Goal: Use online tool/utility: Utilize a website feature to perform a specific function

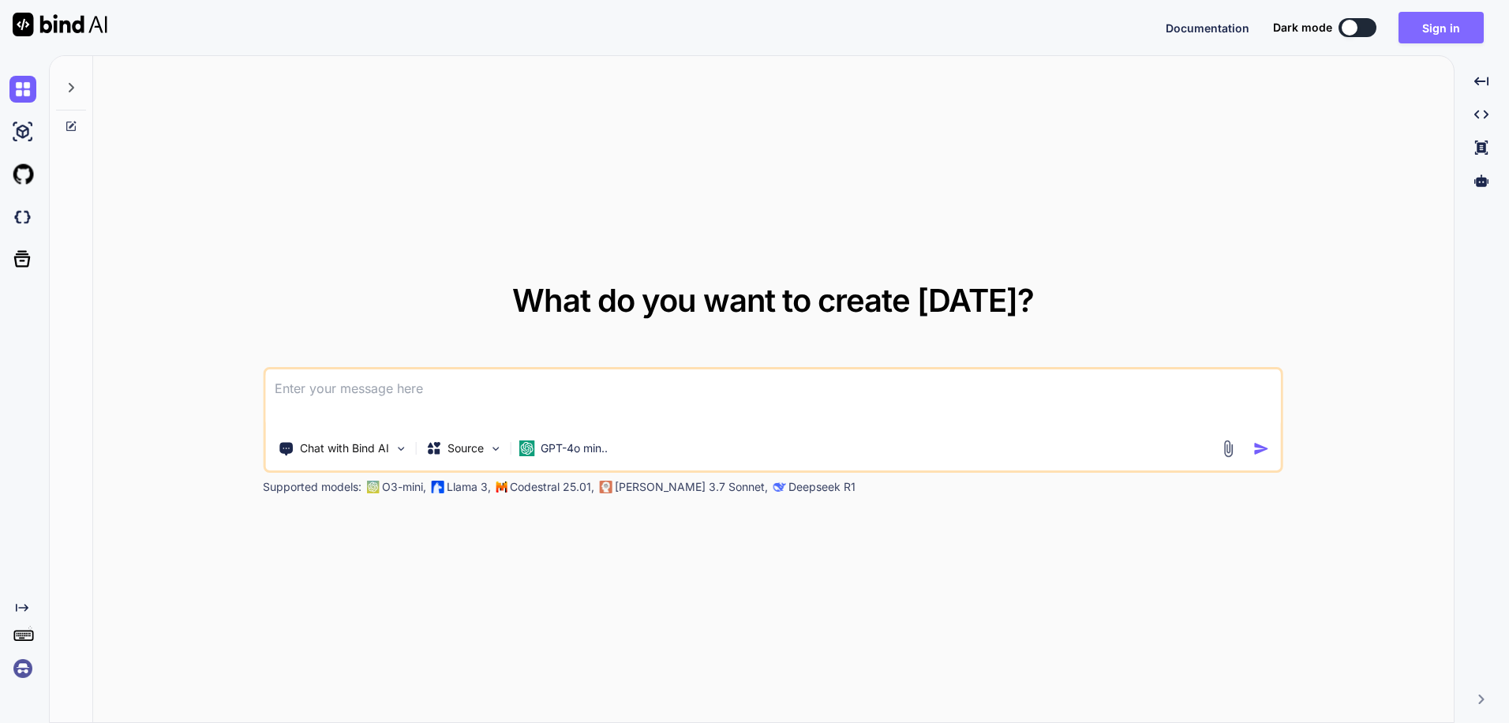
click at [1438, 32] on button "Sign in" at bounding box center [1441, 28] width 85 height 32
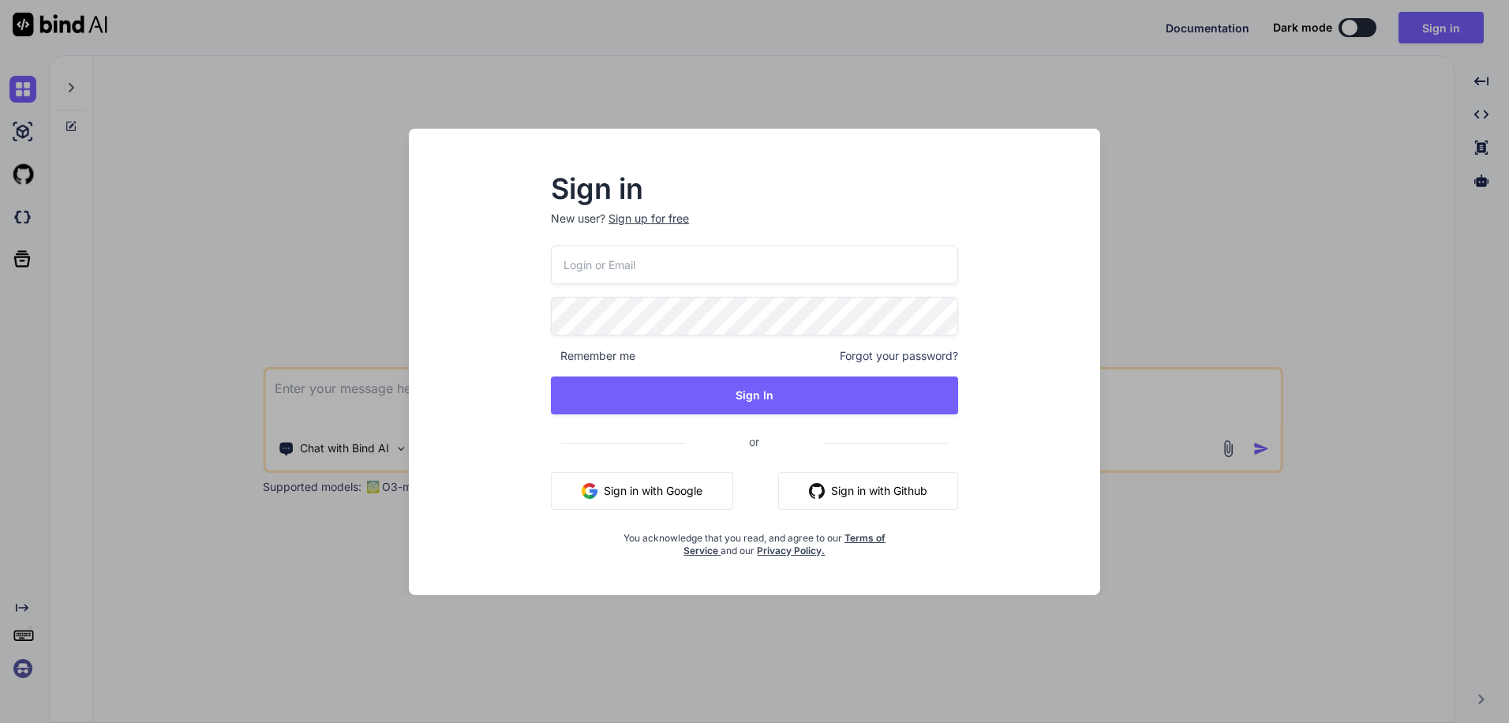
click at [666, 501] on button "Sign in with Google" at bounding box center [642, 491] width 182 height 38
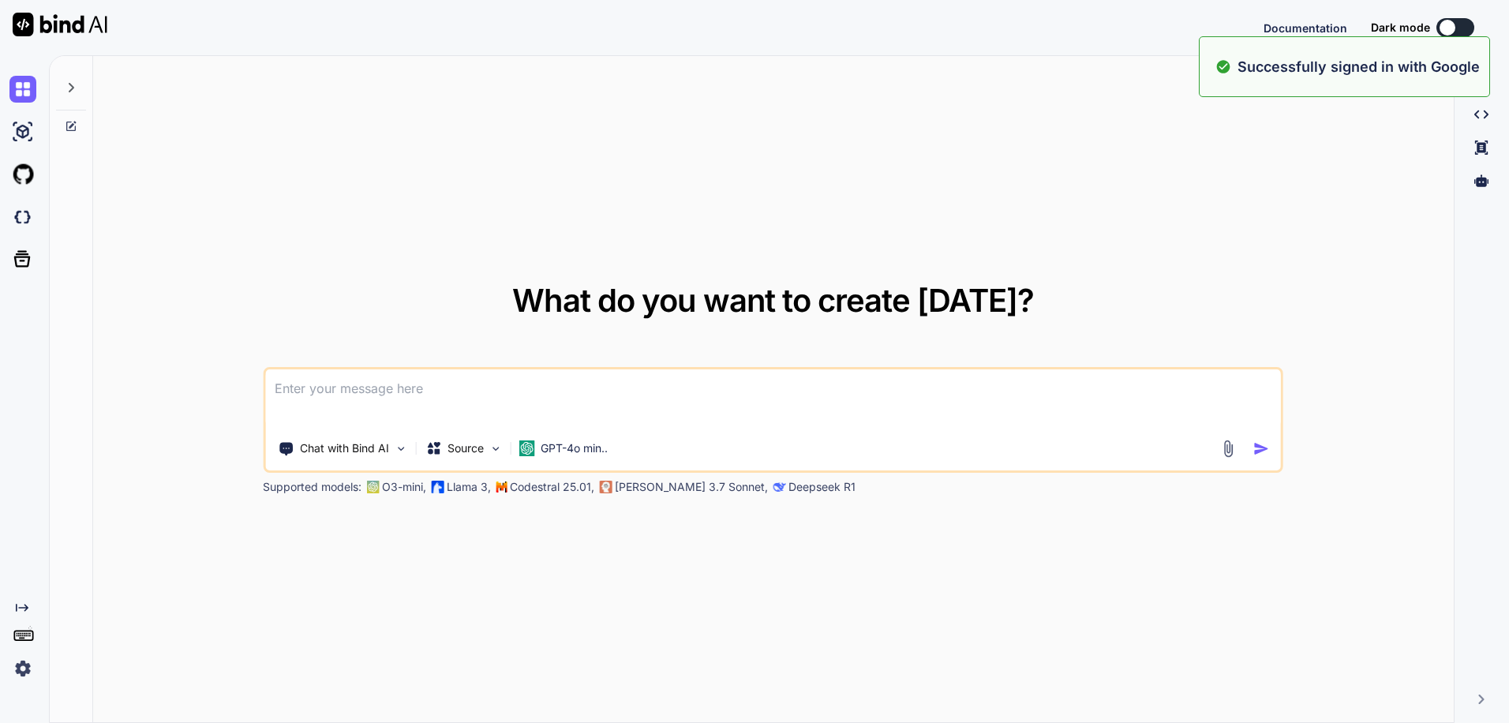
click at [825, 425] on textarea at bounding box center [773, 398] width 1016 height 58
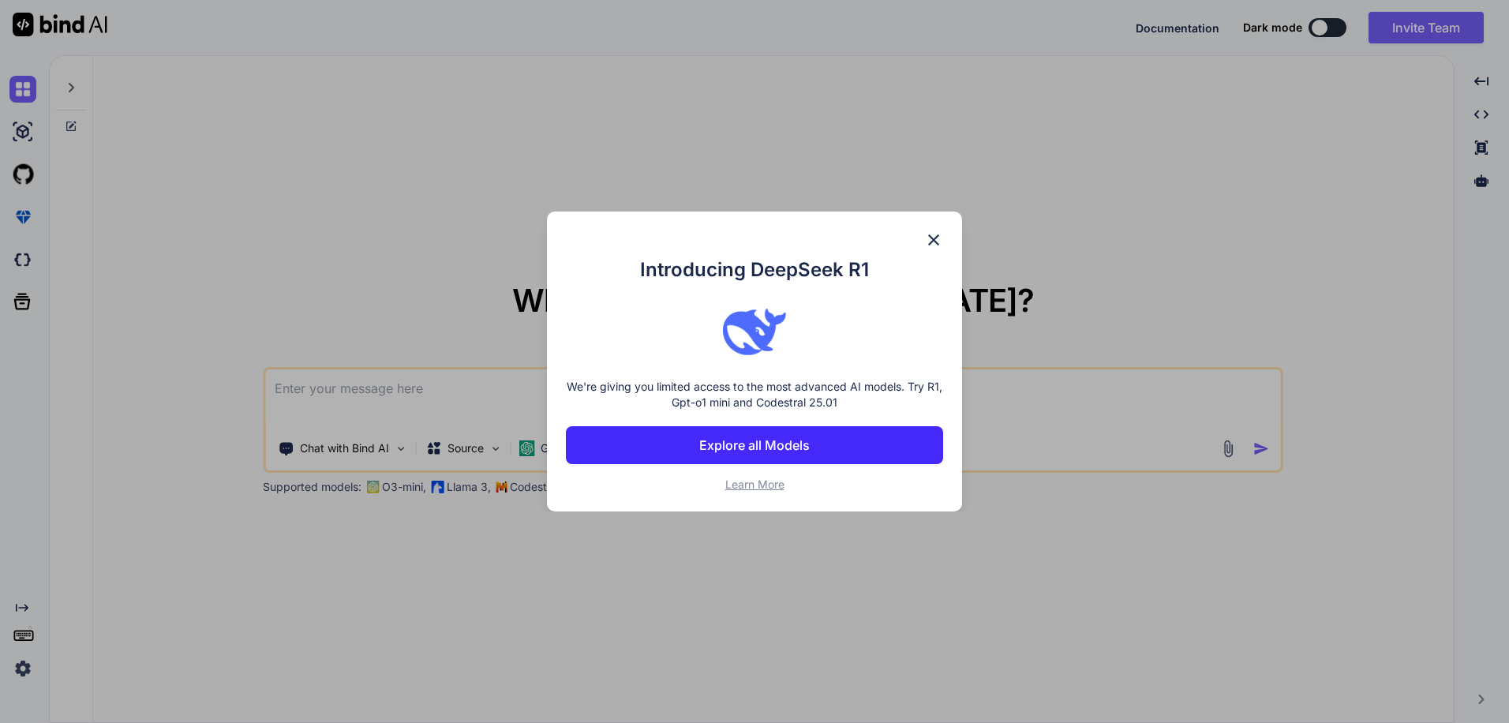
click at [921, 246] on div "Introducing DeepSeek R1 We're giving you limited access to the most advanced AI…" at bounding box center [754, 362] width 415 height 300
click at [934, 237] on img at bounding box center [933, 240] width 19 height 19
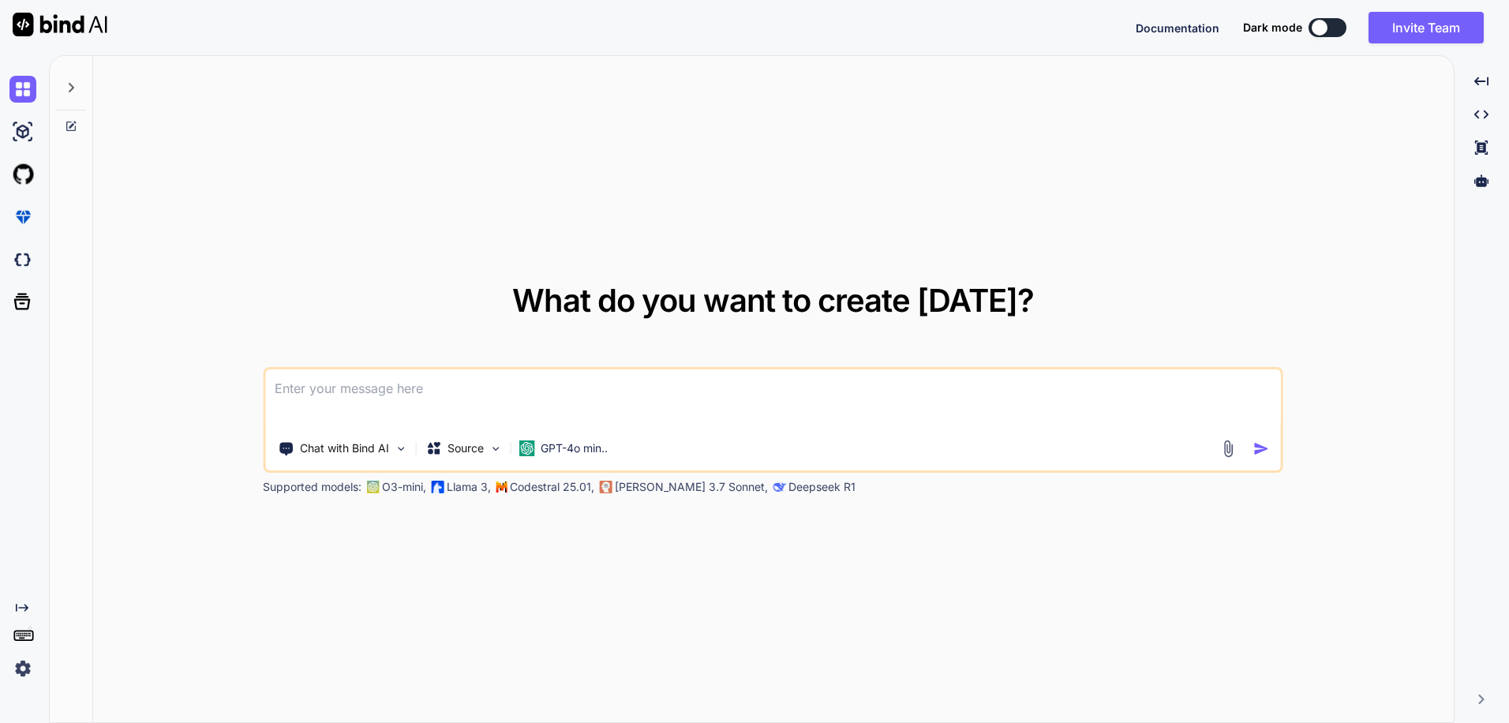
click at [689, 416] on textarea at bounding box center [773, 398] width 1016 height 58
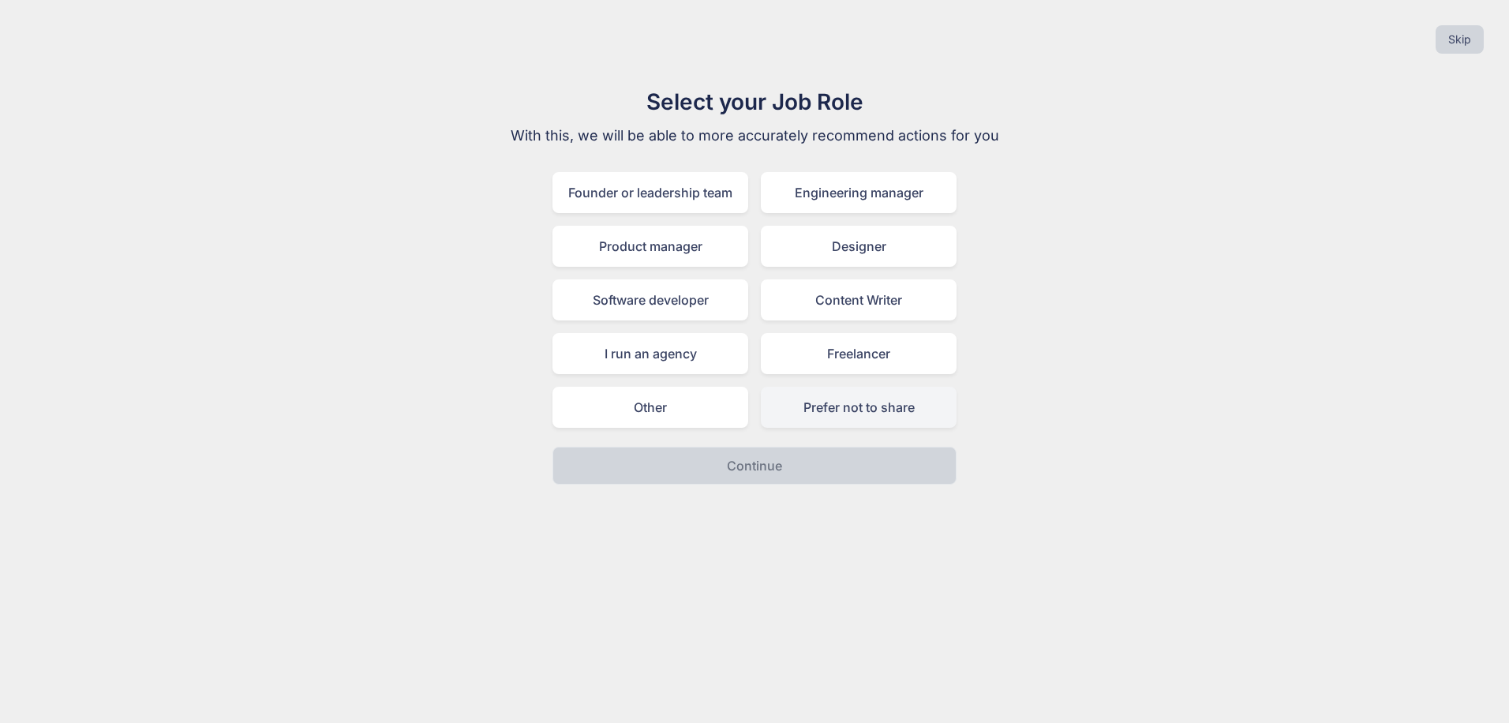
click at [856, 416] on div "Prefer not to share" at bounding box center [859, 407] width 196 height 41
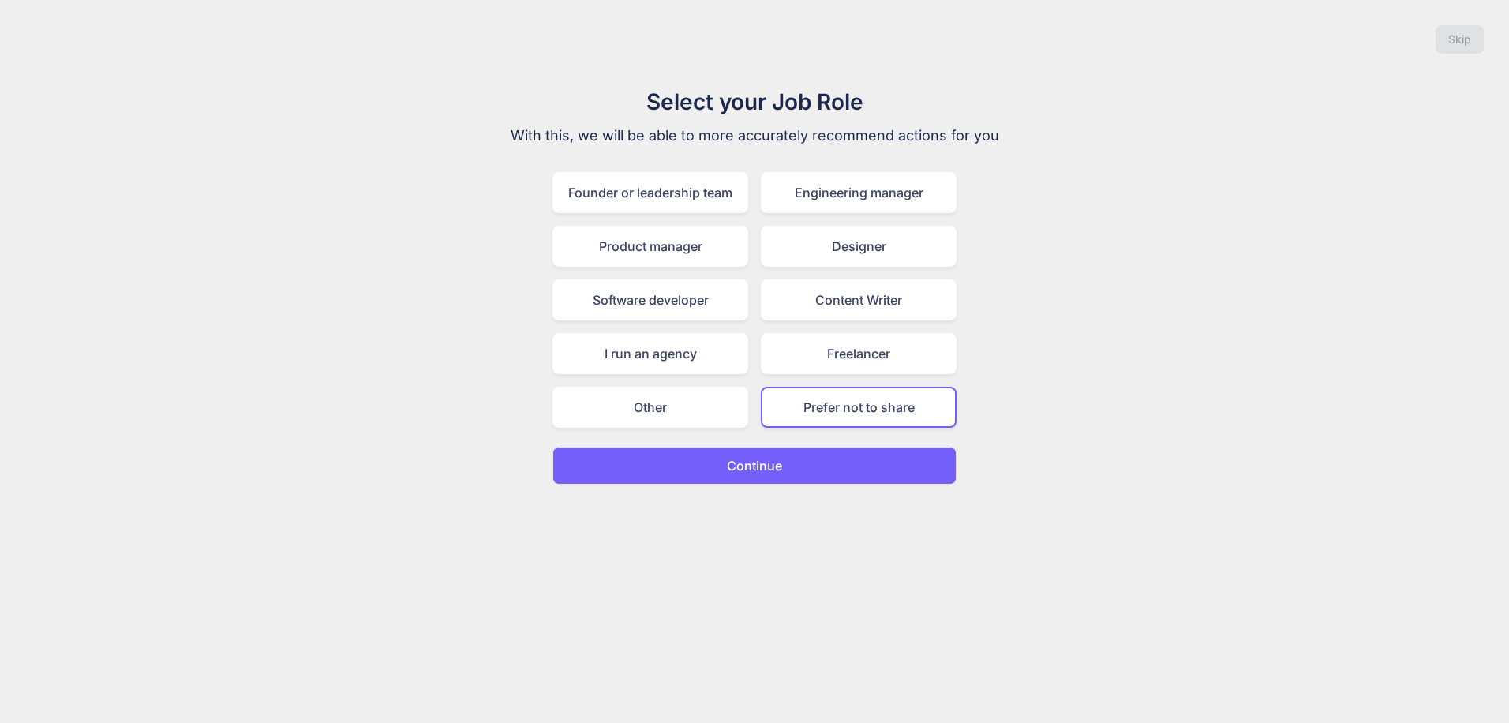
click at [814, 461] on button "Continue" at bounding box center [755, 466] width 404 height 38
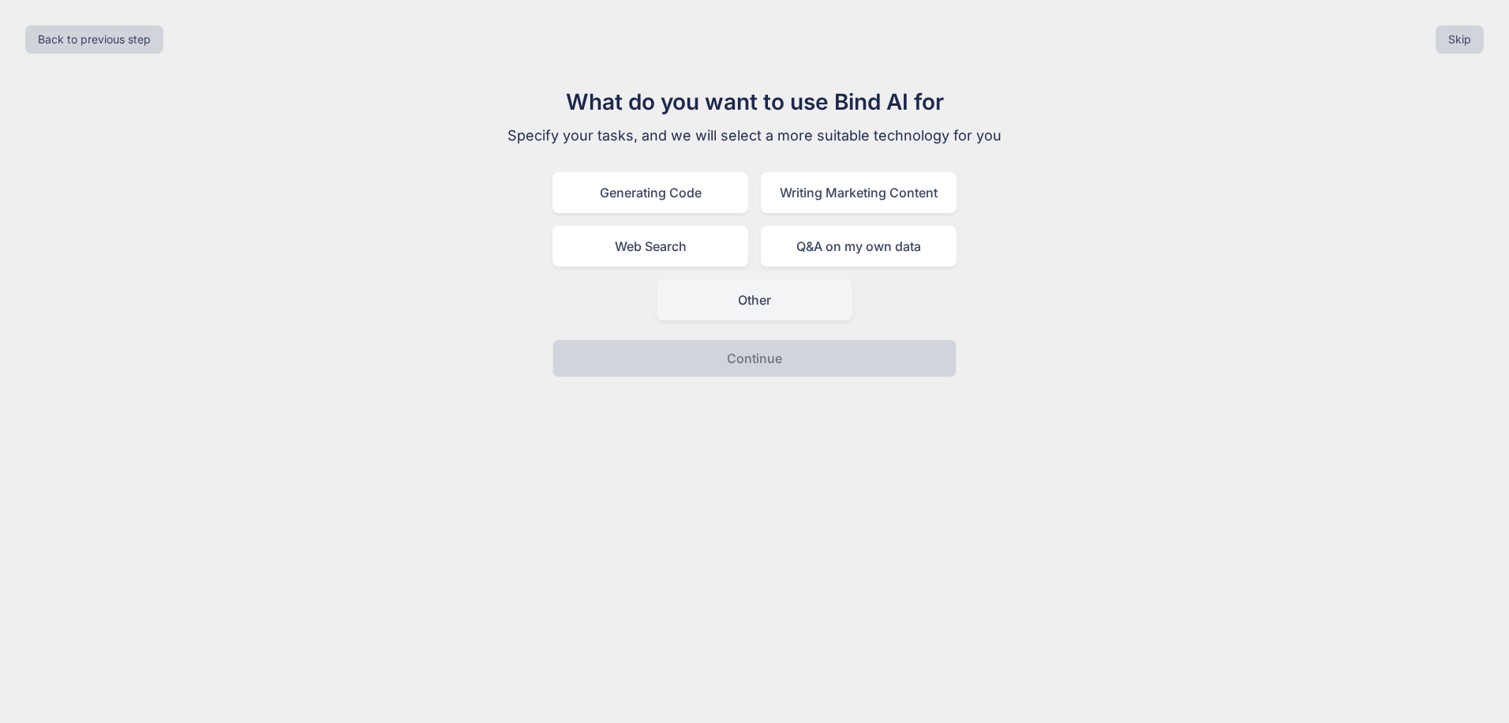
click at [770, 295] on div "Other" at bounding box center [755, 299] width 196 height 41
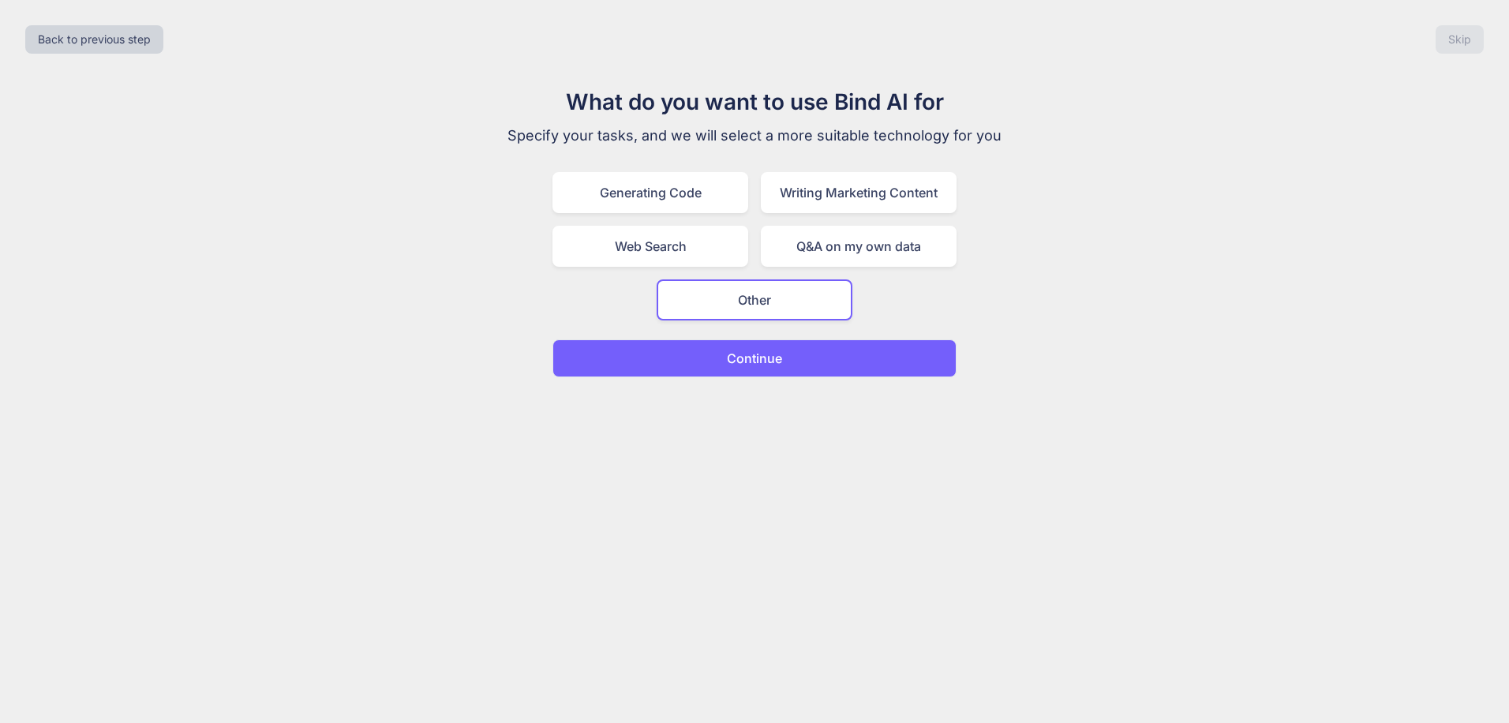
click at [763, 354] on p "Continue" at bounding box center [754, 358] width 55 height 19
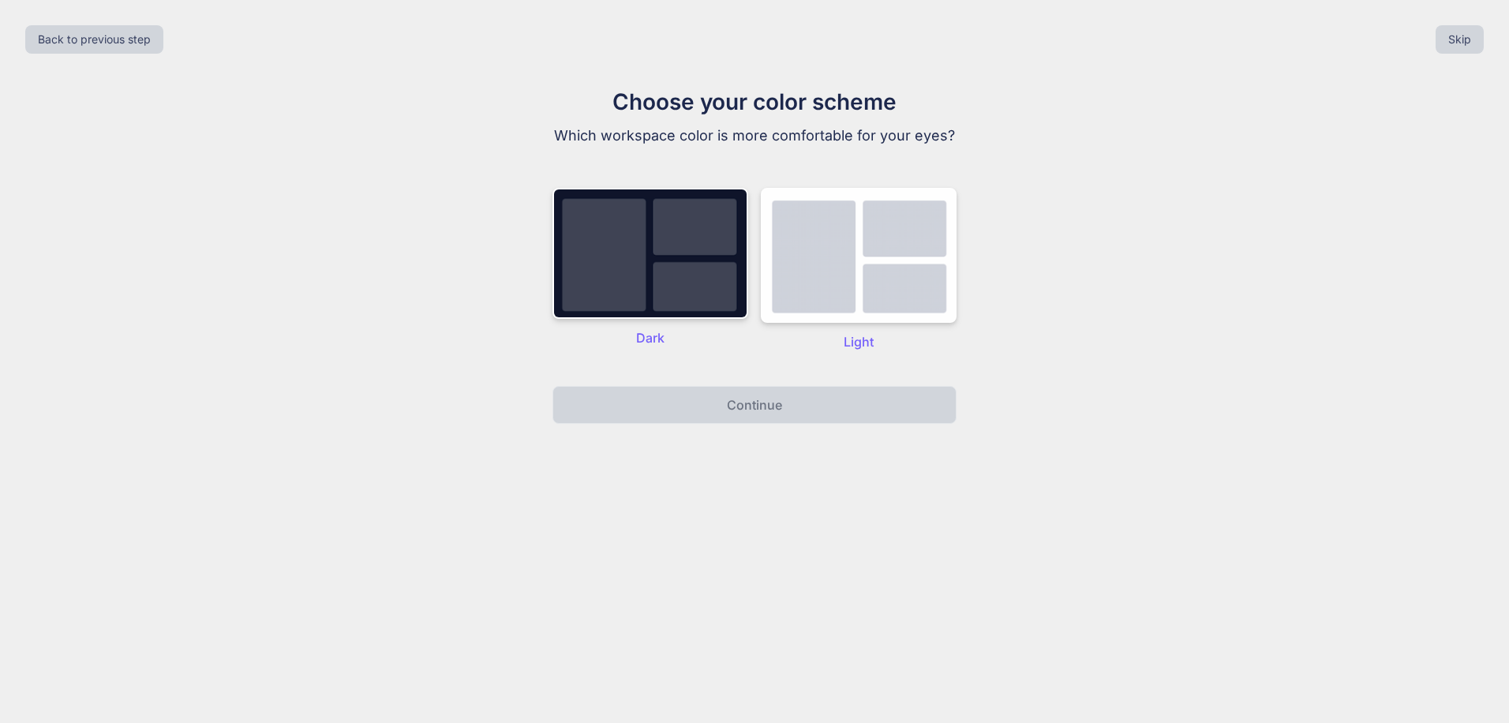
click at [680, 321] on div "Dark" at bounding box center [651, 269] width 196 height 163
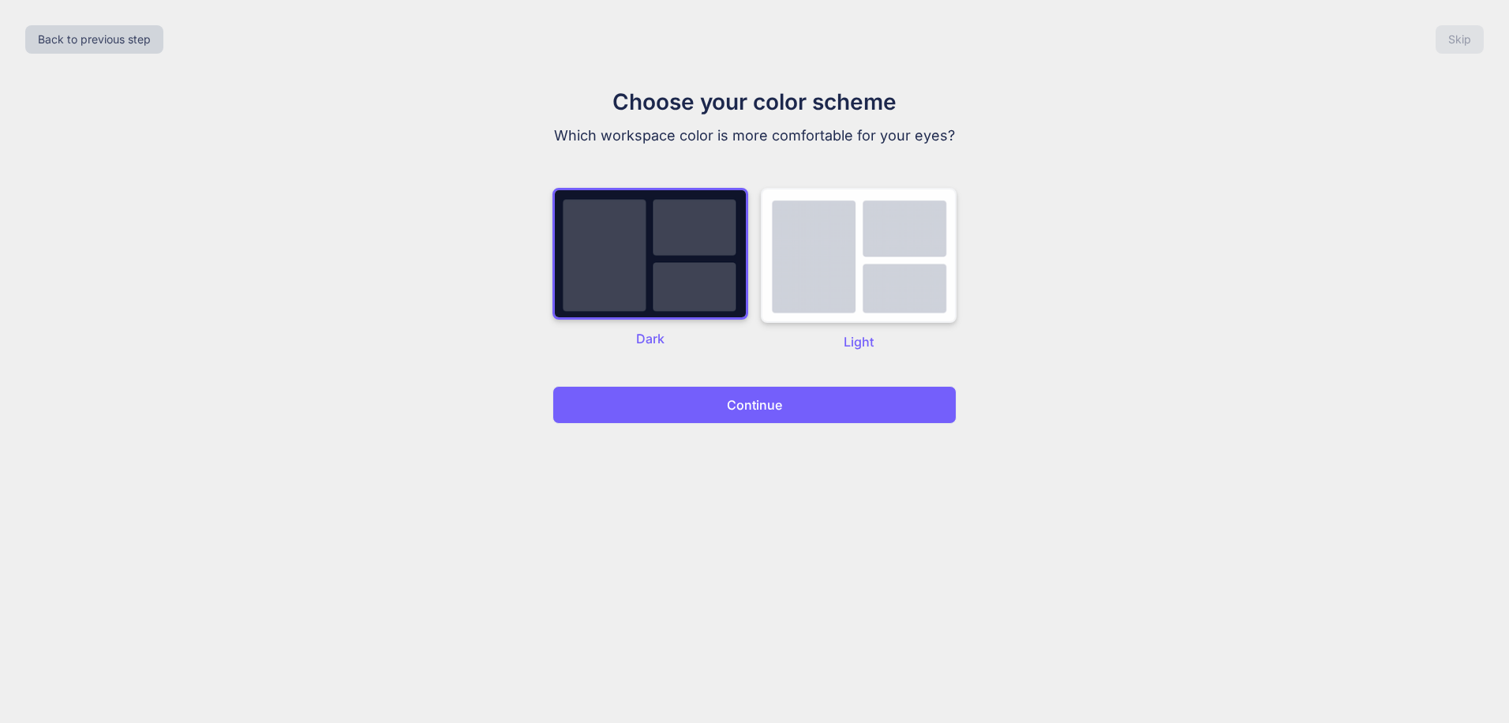
click at [834, 308] on img at bounding box center [859, 255] width 196 height 135
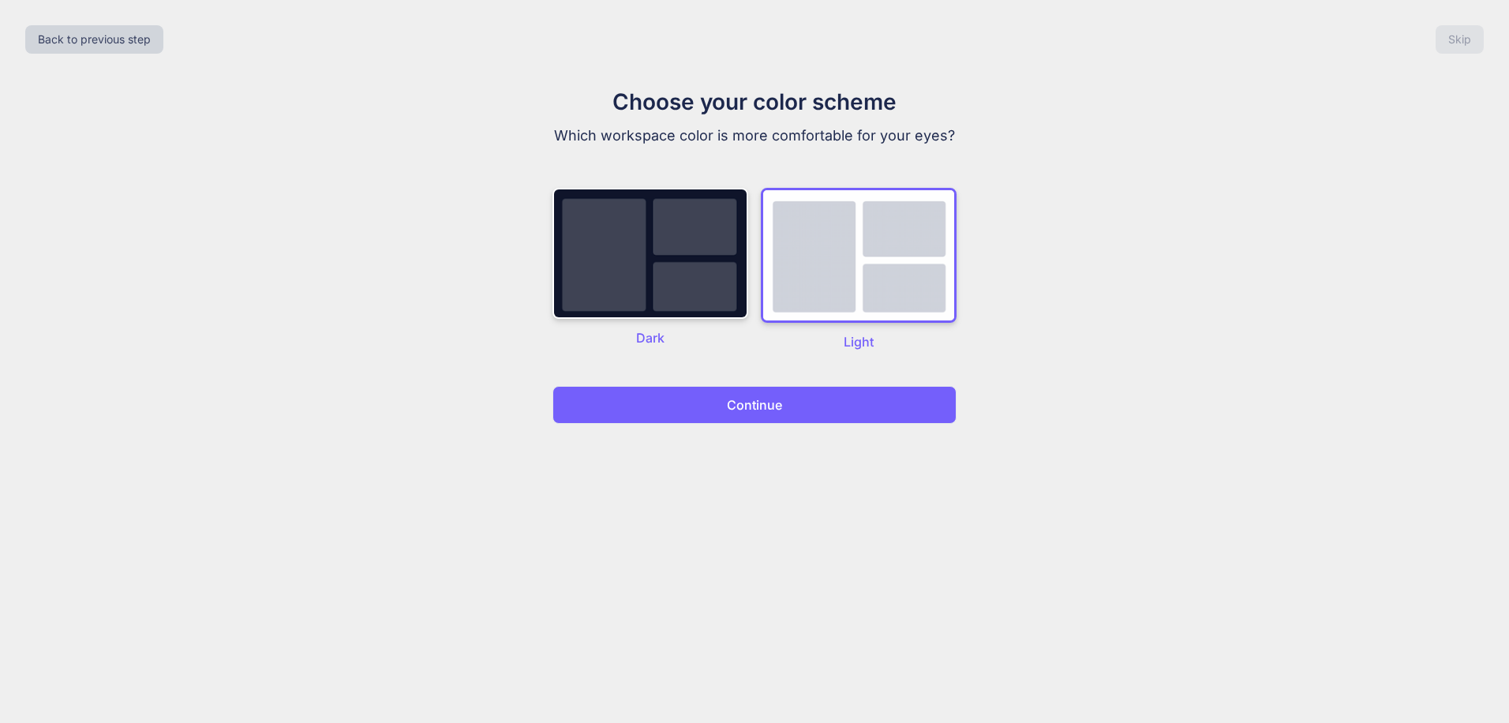
click at [815, 402] on button "Continue" at bounding box center [755, 405] width 404 height 38
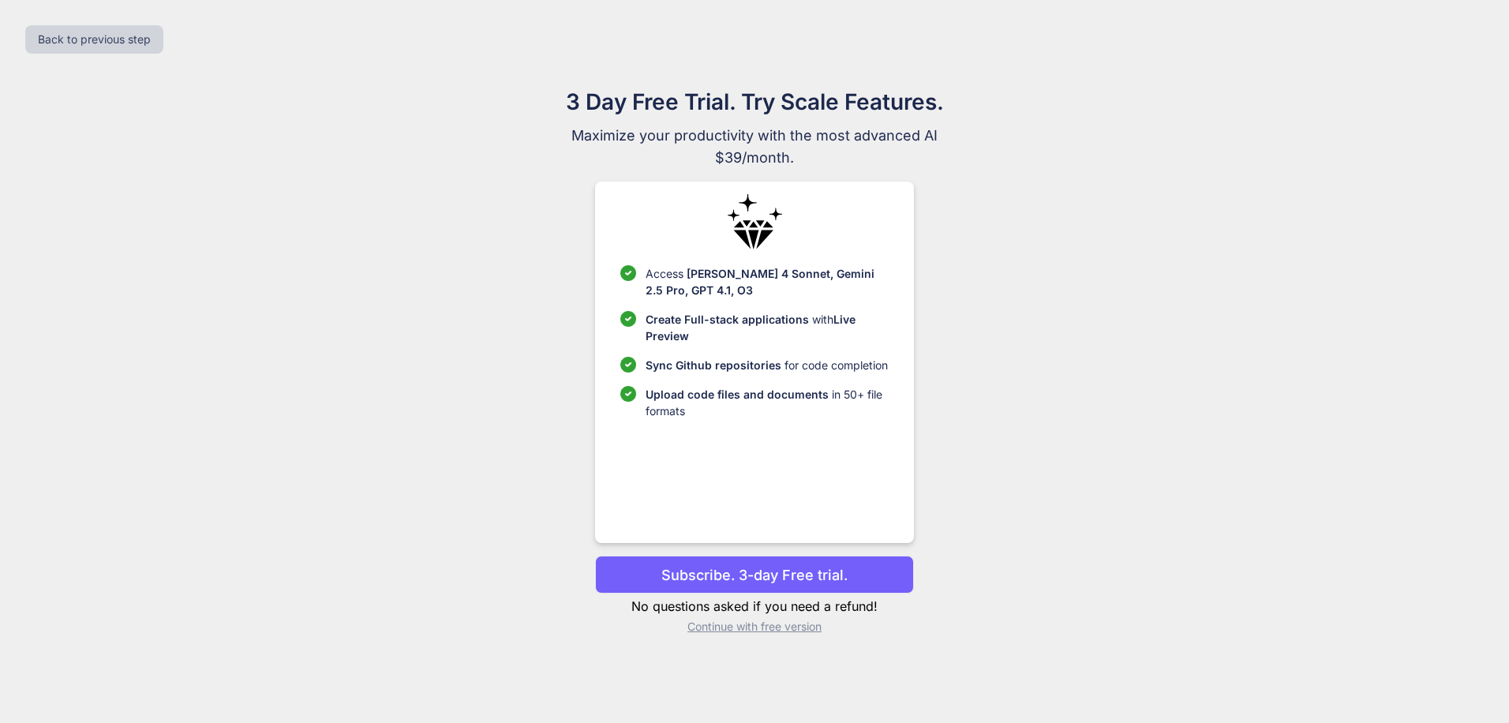
click at [755, 634] on p "Continue with free version" at bounding box center [754, 627] width 318 height 16
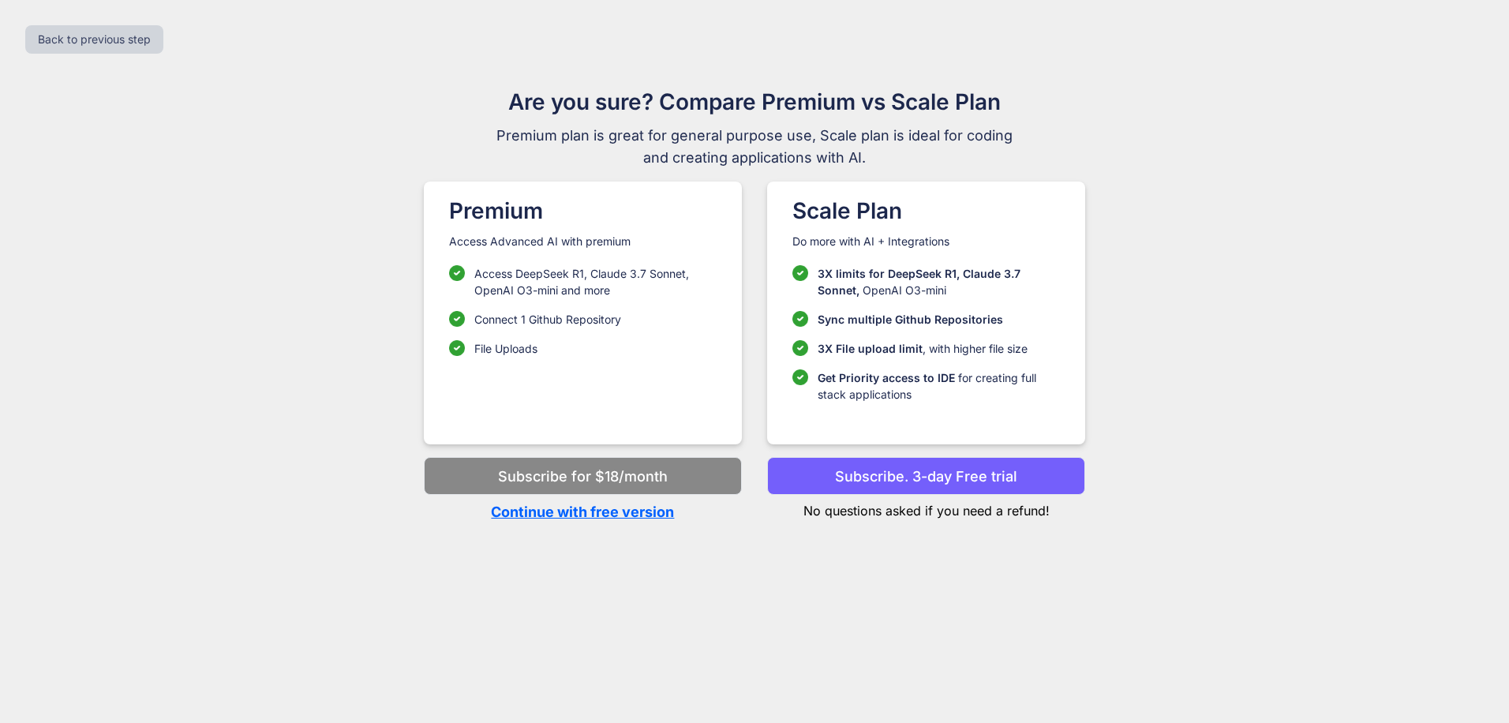
click at [597, 519] on p "Continue with free version" at bounding box center [583, 511] width 318 height 21
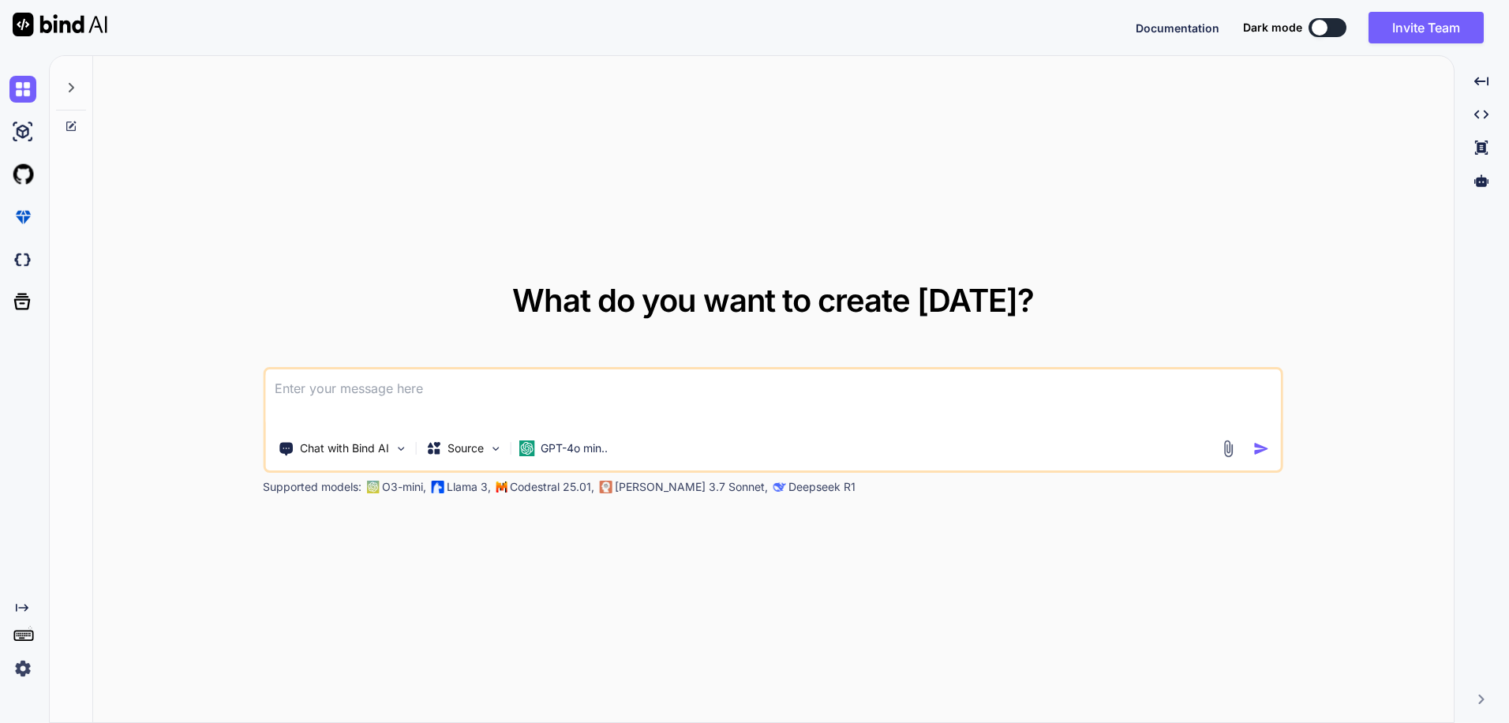
click at [527, 412] on textarea at bounding box center [773, 398] width 1016 height 58
type textarea "c"
type textarea "create a top down shooter game"
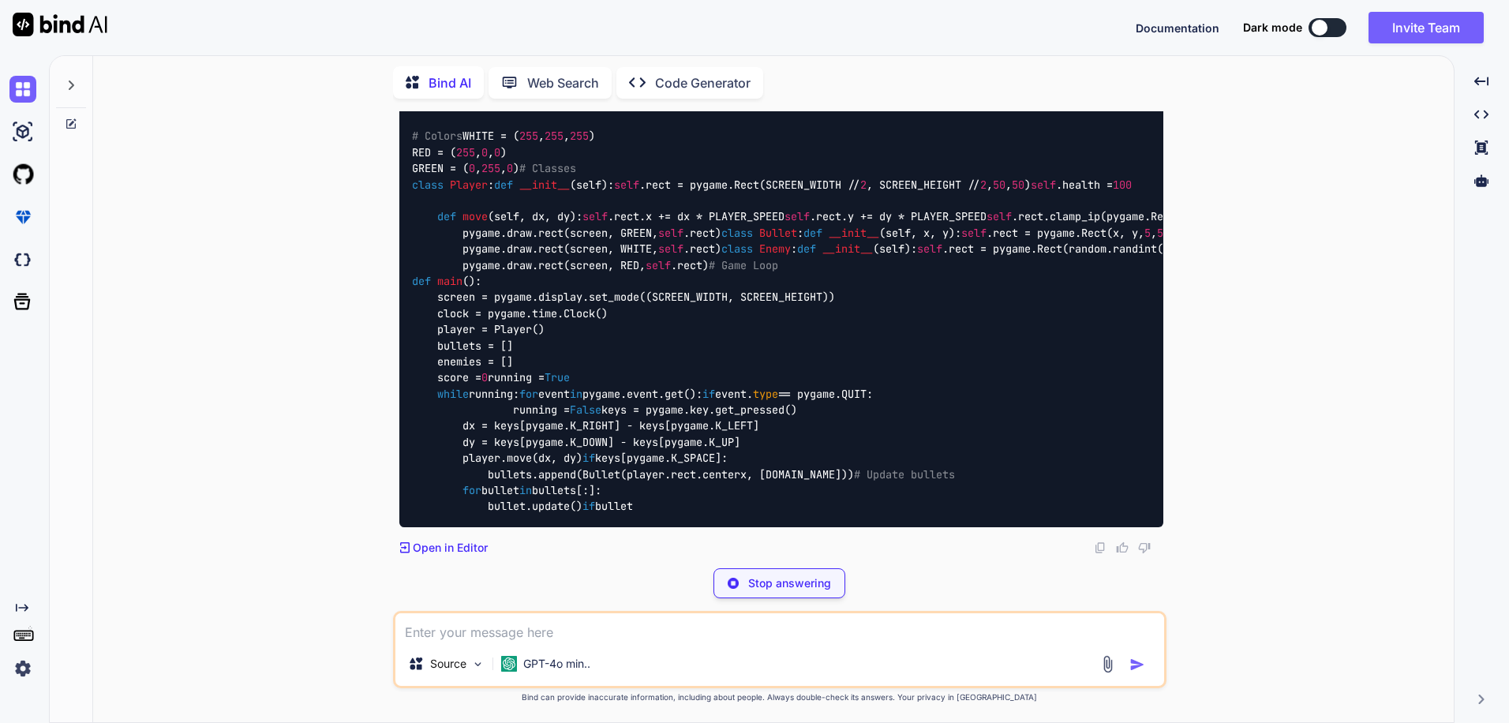
scroll to position [1398, 0]
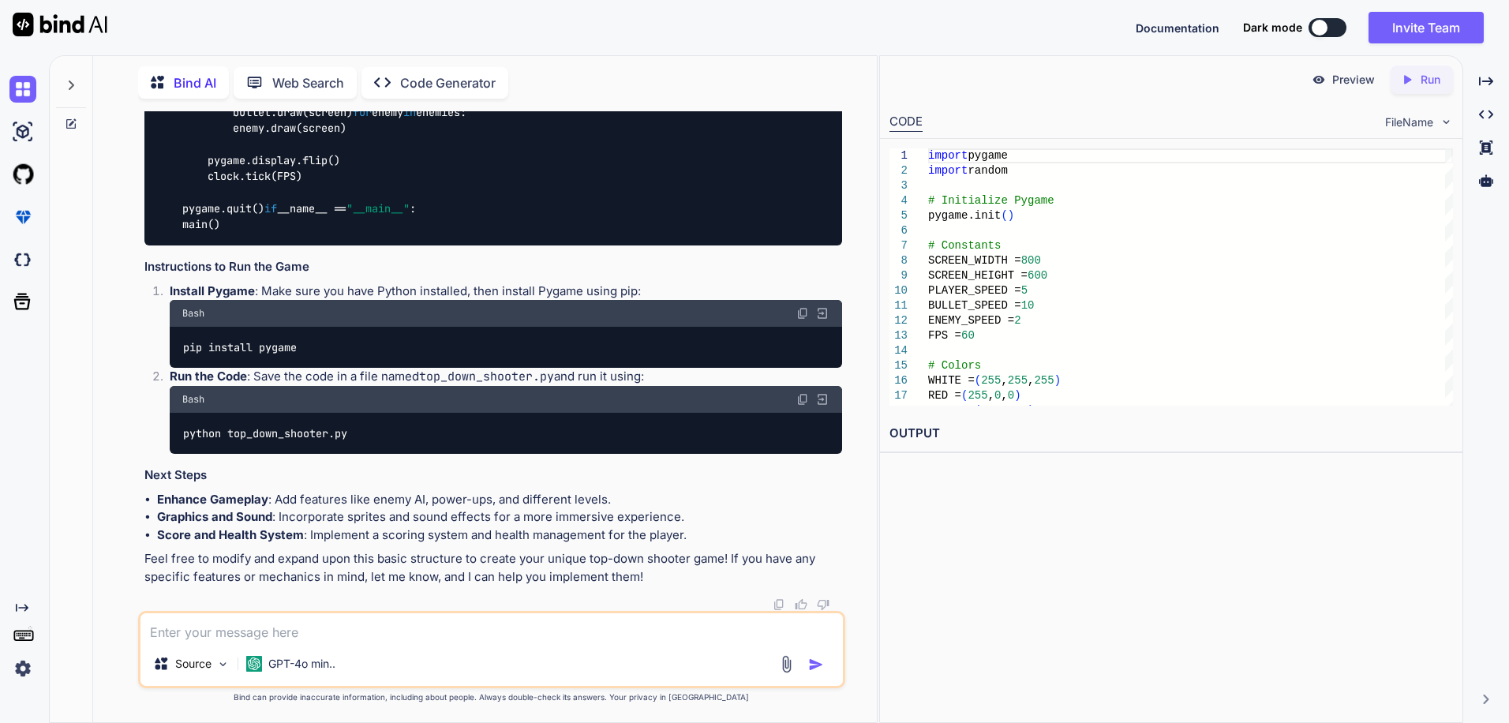
click at [77, 84] on div at bounding box center [71, 81] width 30 height 54
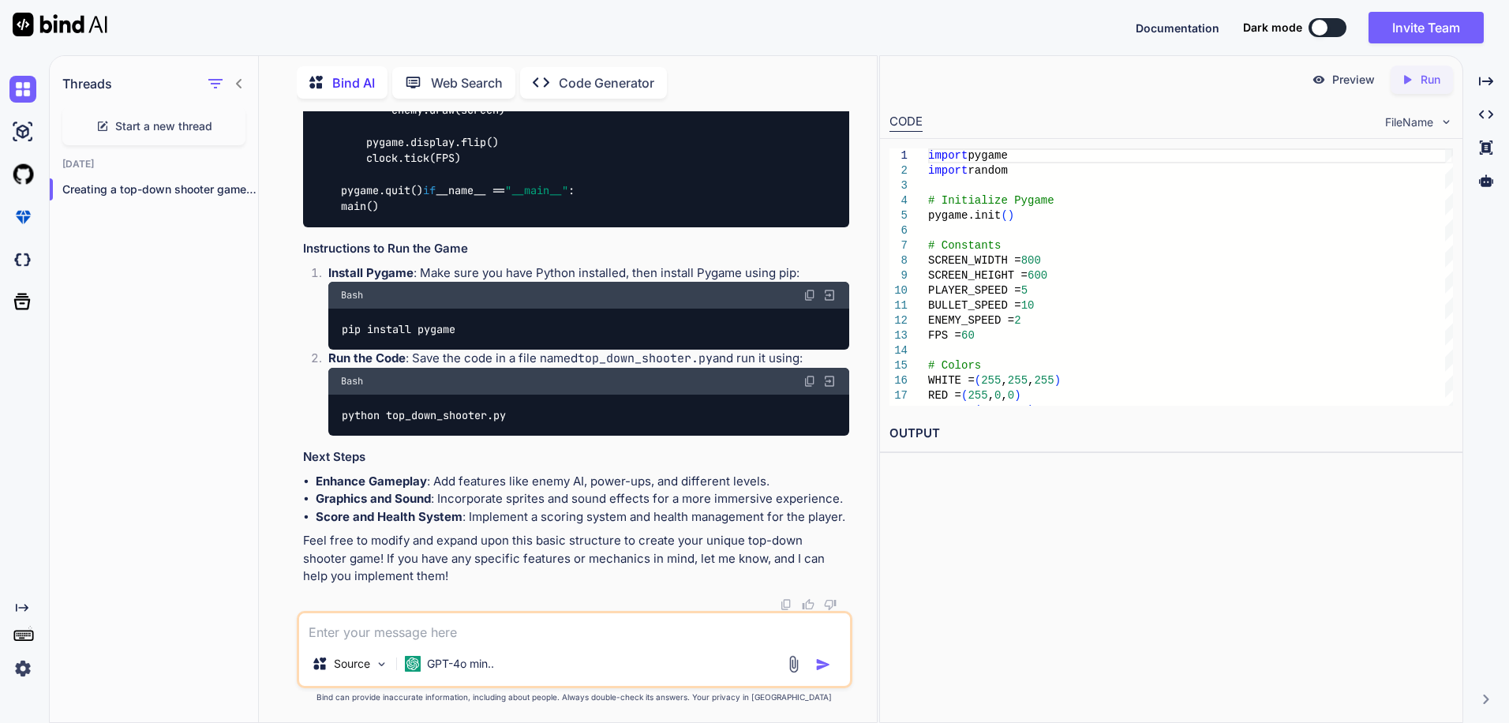
click at [238, 80] on icon at bounding box center [239, 83] width 13 height 13
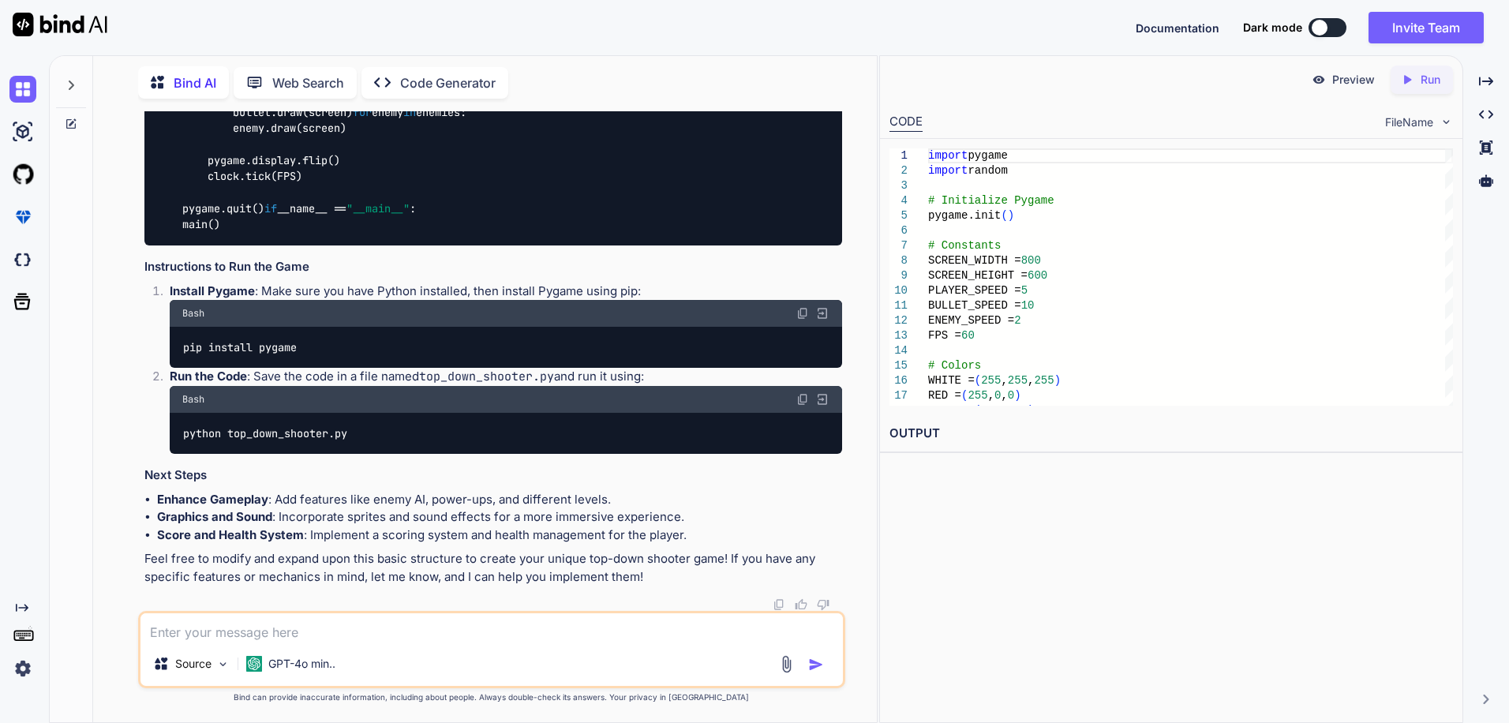
click at [1404, 86] on icon "Created with Pixso." at bounding box center [1407, 80] width 14 height 14
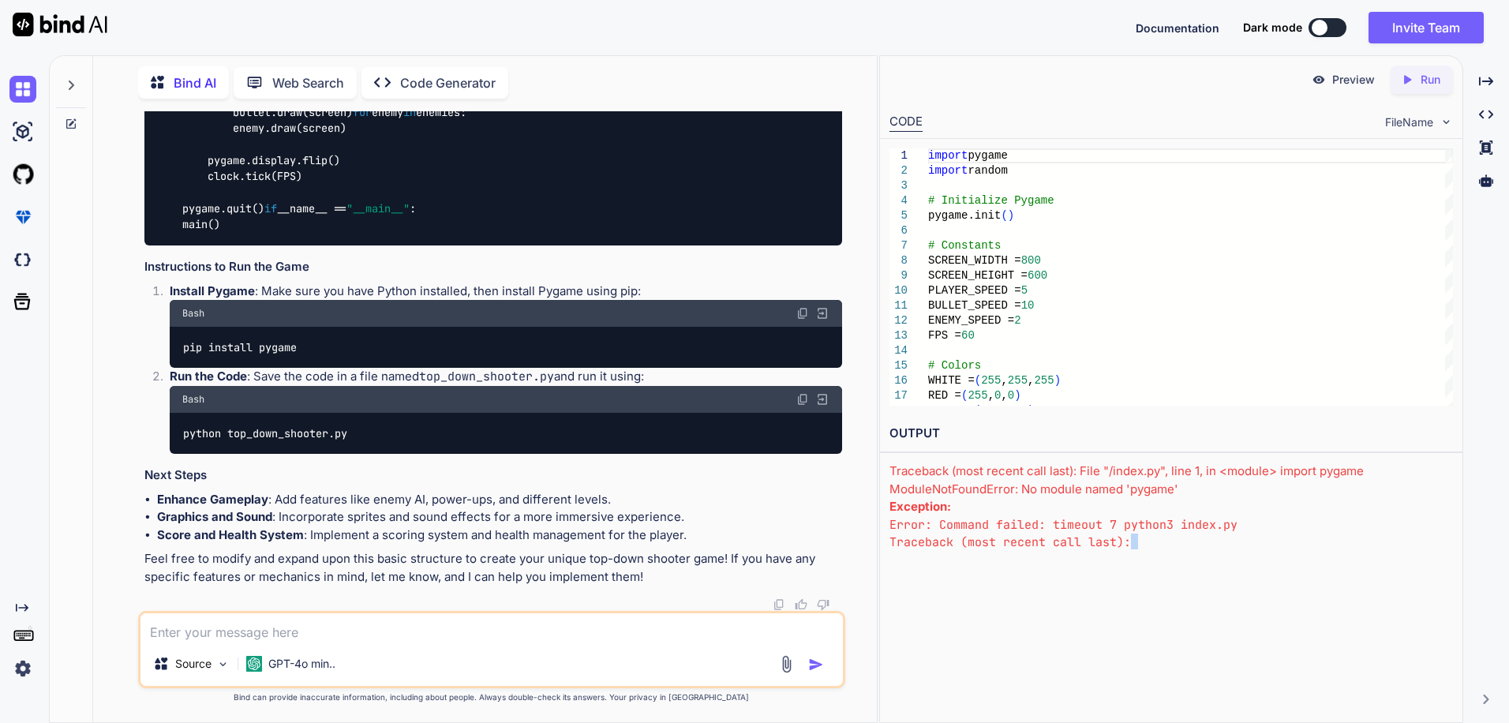
scroll to position [24, 0]
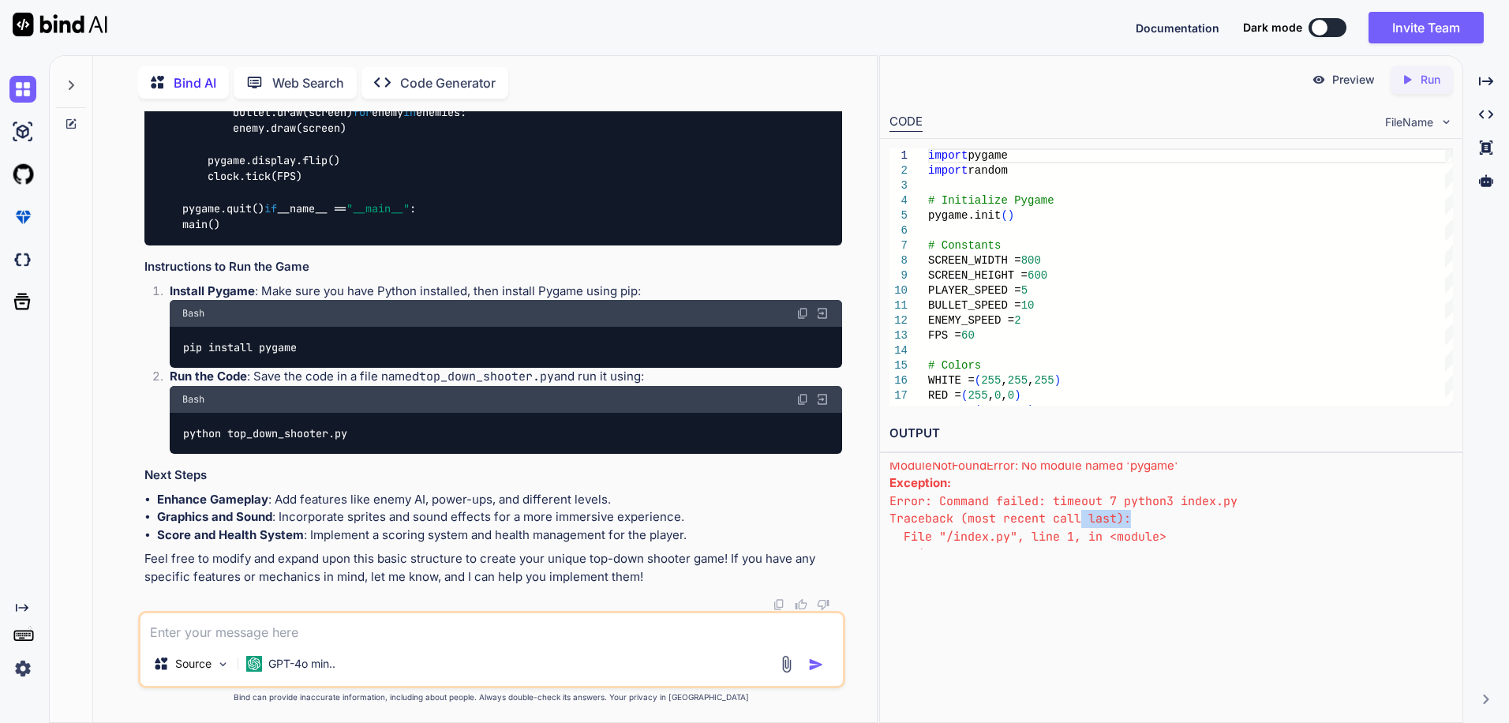
drag, startPoint x: 1190, startPoint y: 547, endPoint x: 1082, endPoint y: 525, distance: 111.2
click at [1082, 525] on pre "Error: Command failed: timeout 7 python3 index.py Traceback (most recent call l…" at bounding box center [1172, 537] width 564 height 89
drag, startPoint x: 1082, startPoint y: 525, endPoint x: 1078, endPoint y: 559, distance: 34.1
click at [1078, 559] on div "Preview Created with Pixso. Run CODE FileName 1 2 3 4 5 6 7 8 9 10 11 12 13 14 …" at bounding box center [1171, 389] width 584 height 668
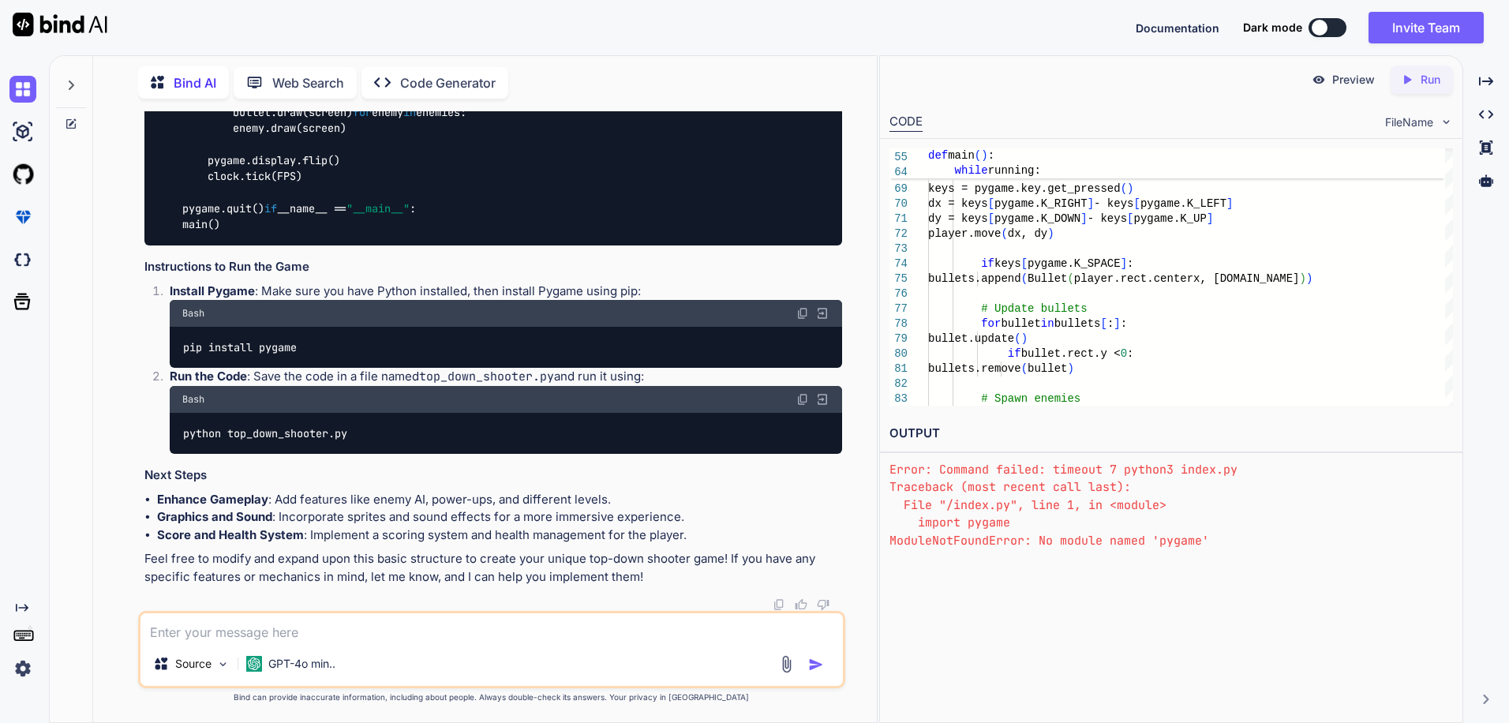
scroll to position [0, 0]
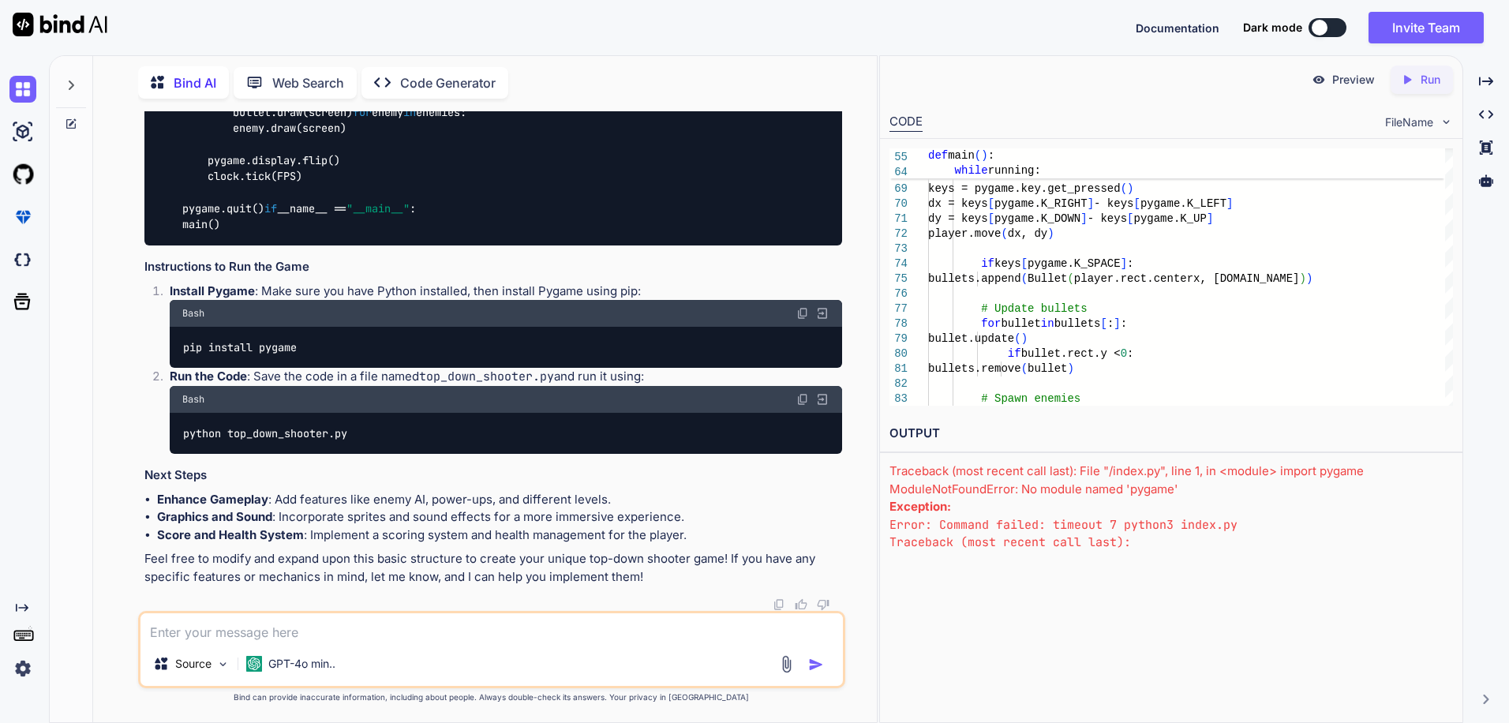
click at [1421, 79] on p "Run" at bounding box center [1431, 80] width 20 height 16
click at [24, 128] on img at bounding box center [22, 131] width 27 height 27
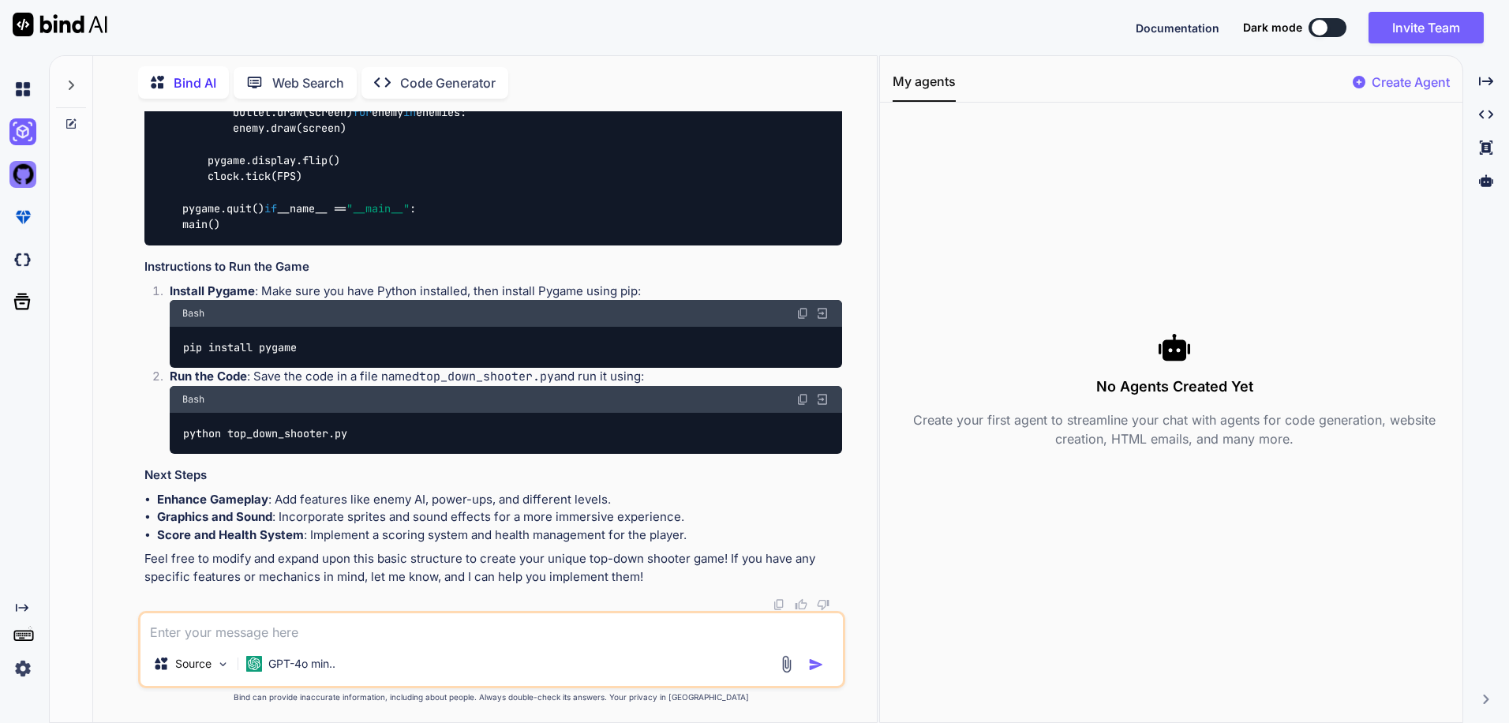
click at [24, 179] on img at bounding box center [22, 174] width 27 height 27
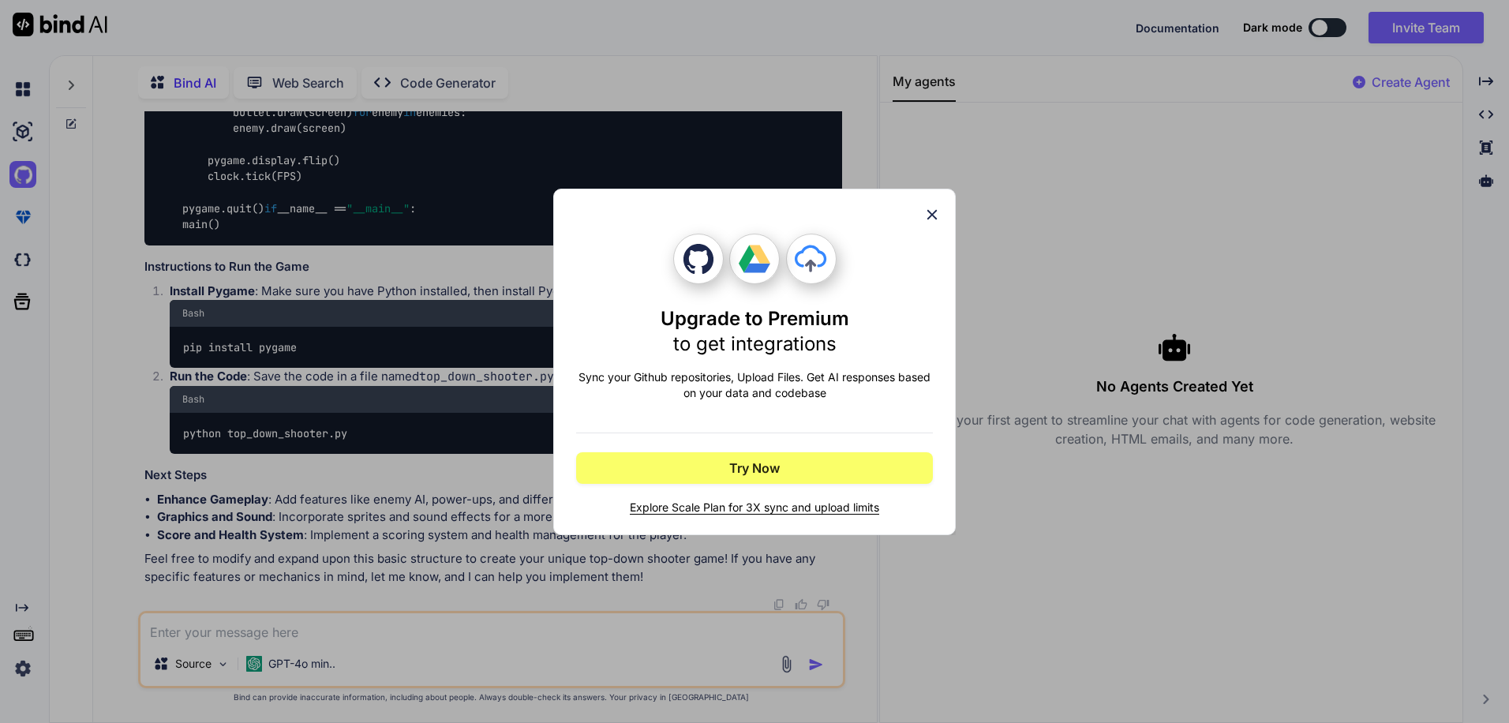
click at [934, 217] on icon at bounding box center [932, 214] width 17 height 17
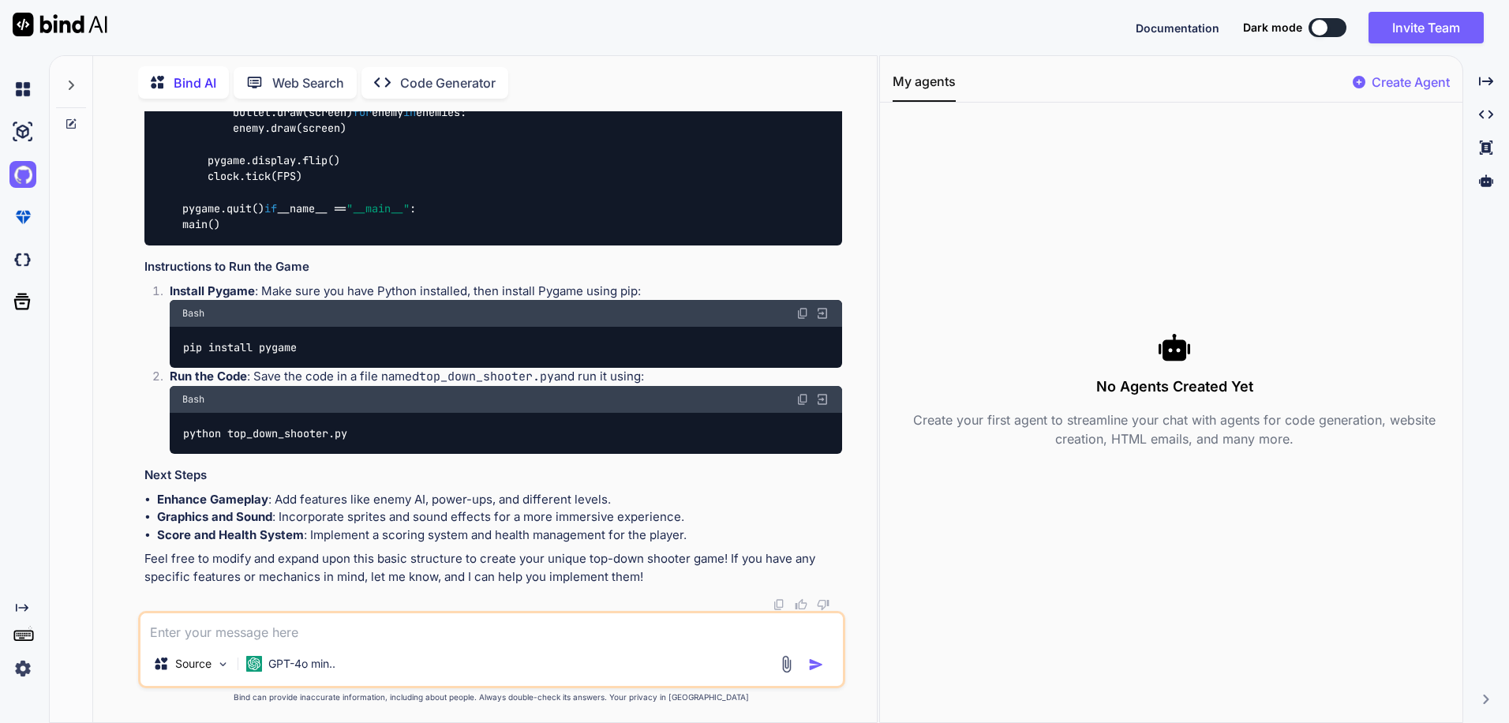
click at [263, 637] on textarea at bounding box center [492, 627] width 703 height 28
click at [440, 74] on p "Code Generator" at bounding box center [448, 82] width 96 height 19
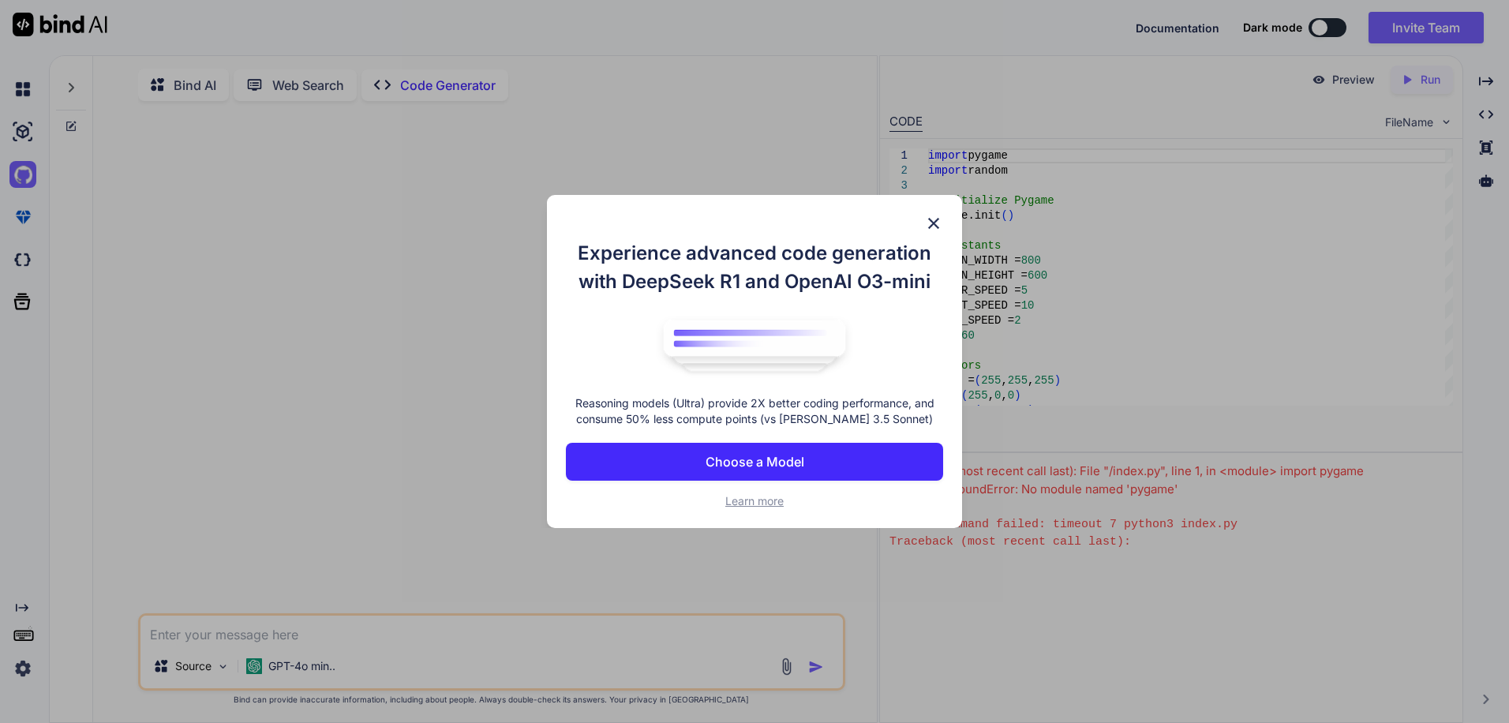
click at [788, 463] on p "Choose a Model" at bounding box center [755, 461] width 99 height 19
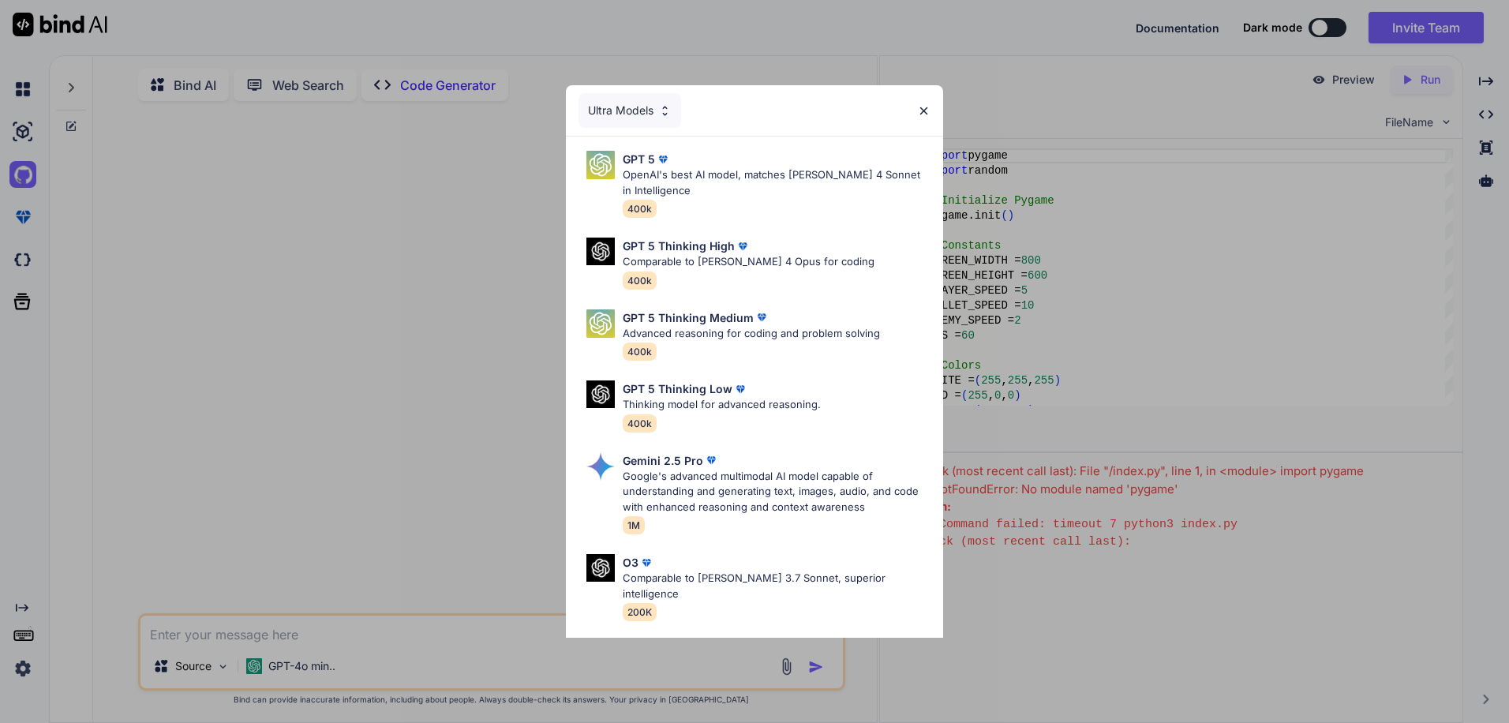
click at [641, 111] on div "Ultra Models" at bounding box center [630, 110] width 103 height 35
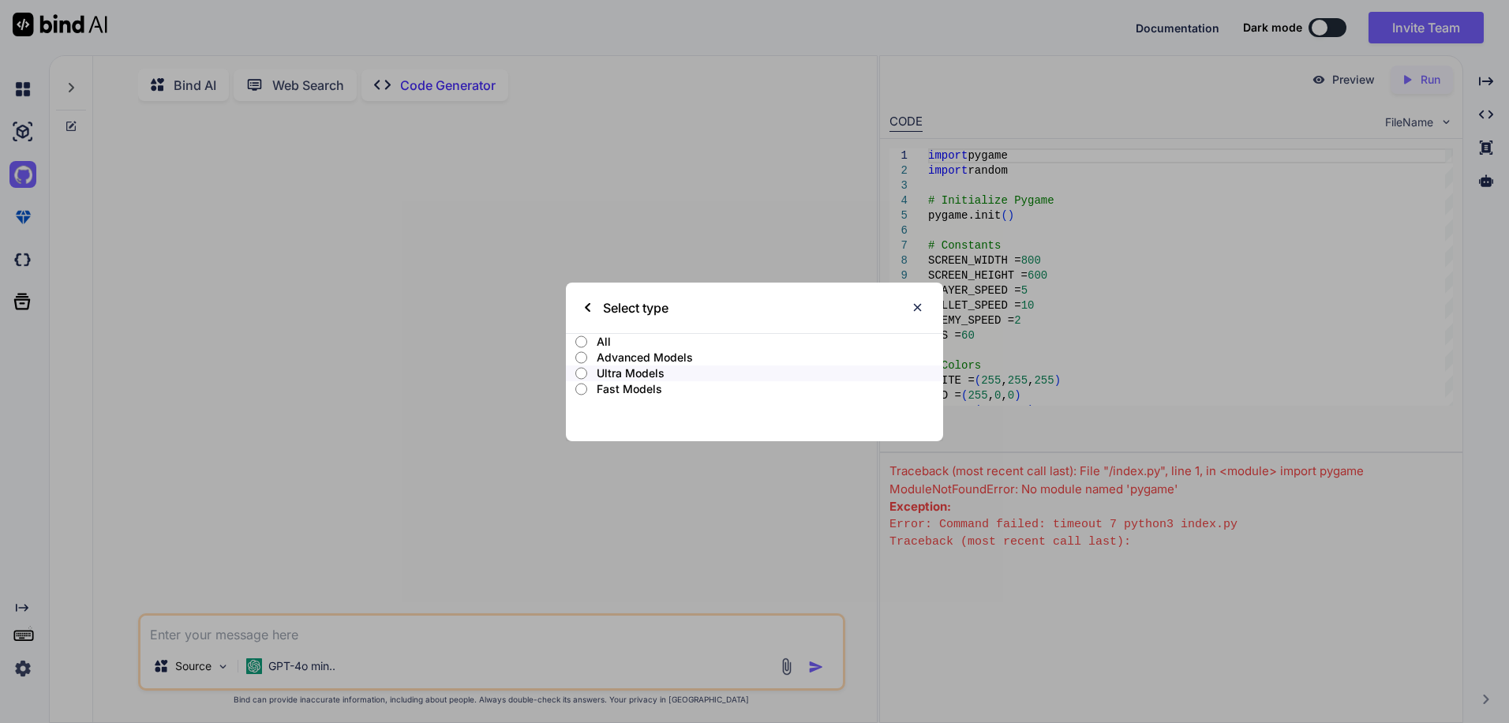
click at [646, 384] on p "Fast Models" at bounding box center [770, 389] width 347 height 16
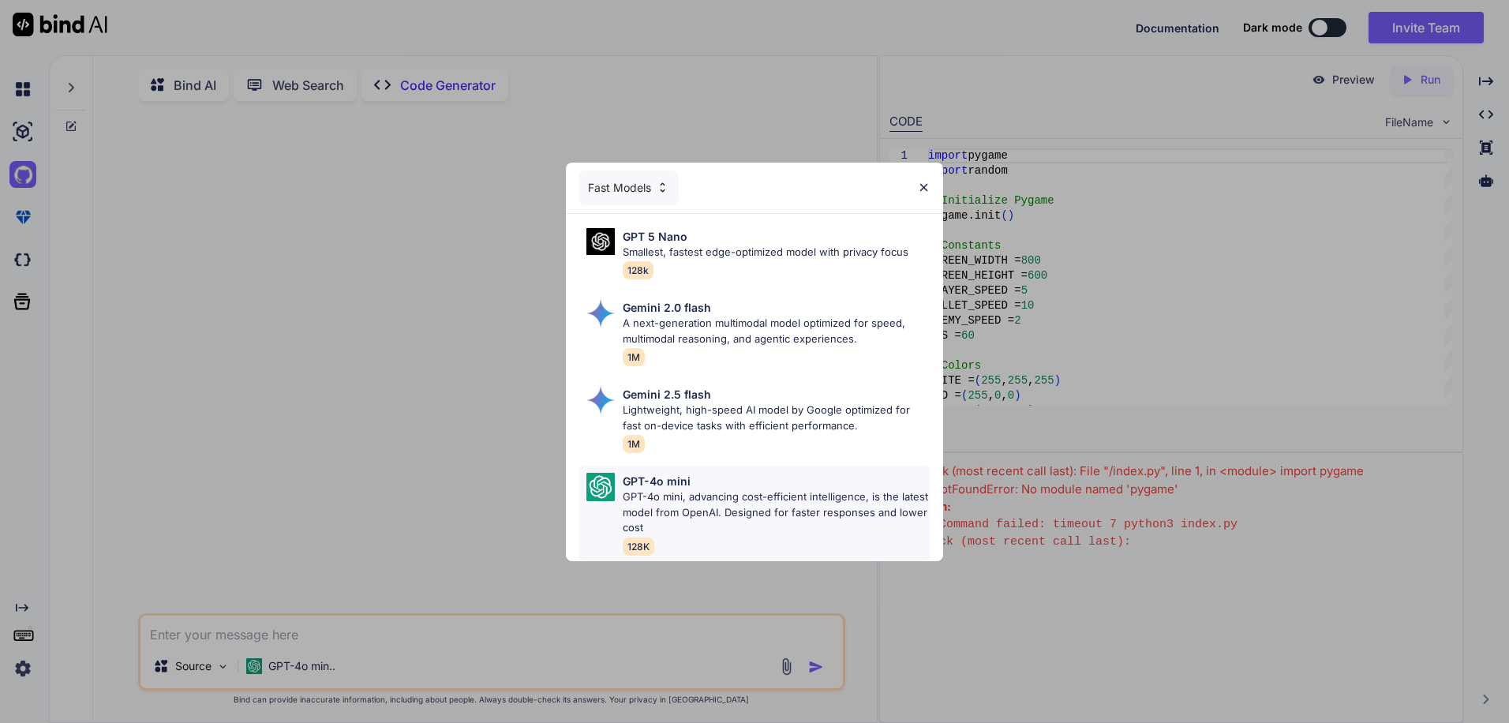
click at [707, 473] on div "GPT-4o mini" at bounding box center [777, 481] width 308 height 17
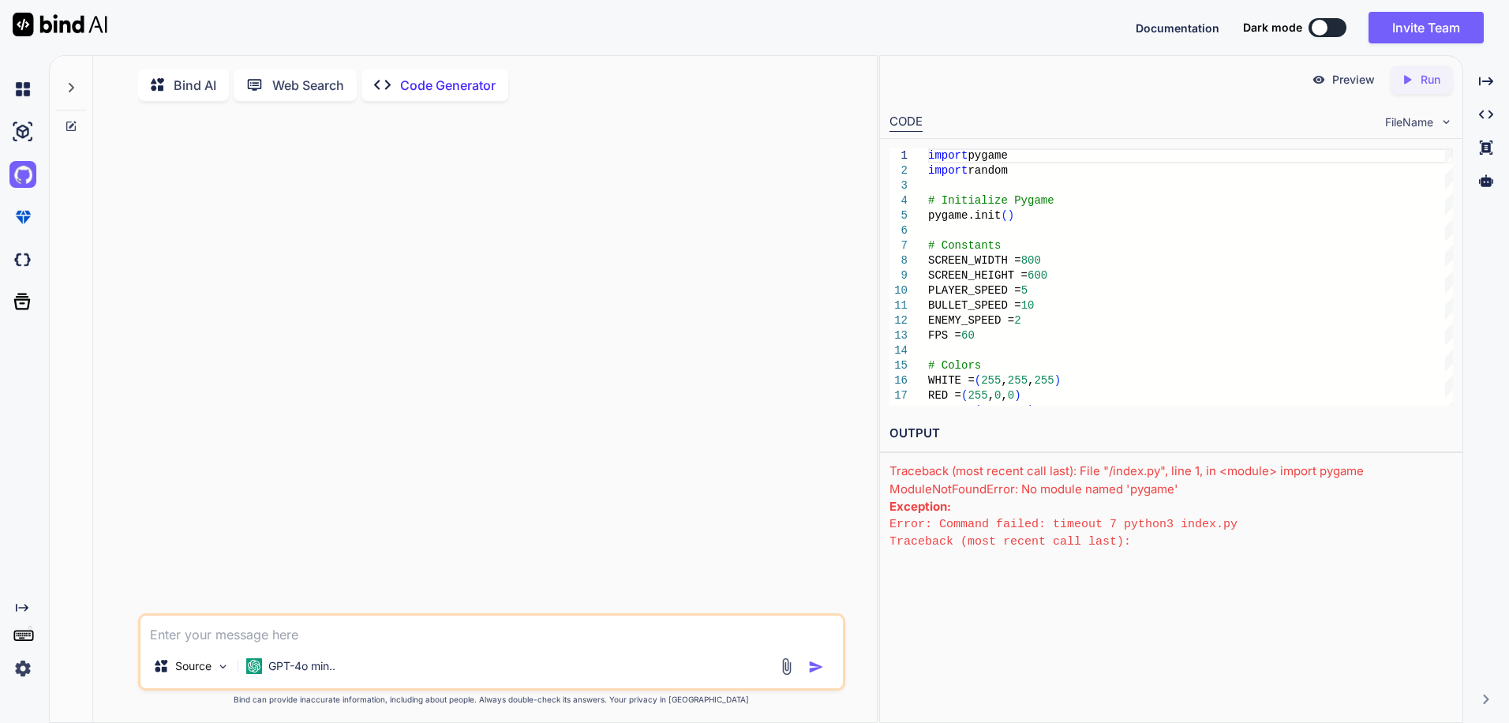
click at [306, 631] on textarea at bounding box center [492, 630] width 703 height 28
type textarea "create a hitman styled game"
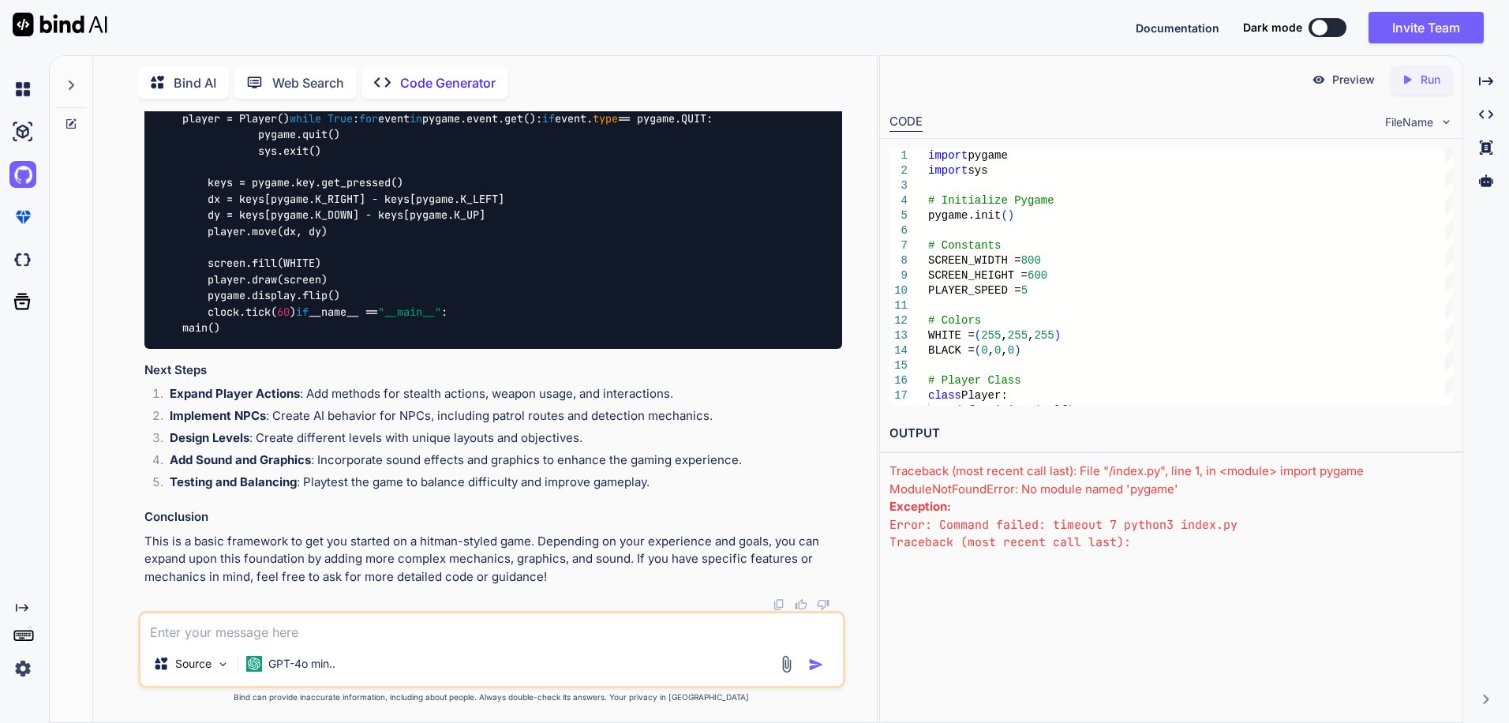
scroll to position [1252, 0]
click at [1422, 75] on p "Run" at bounding box center [1431, 80] width 20 height 16
